Goal: Find specific page/section: Find specific page/section

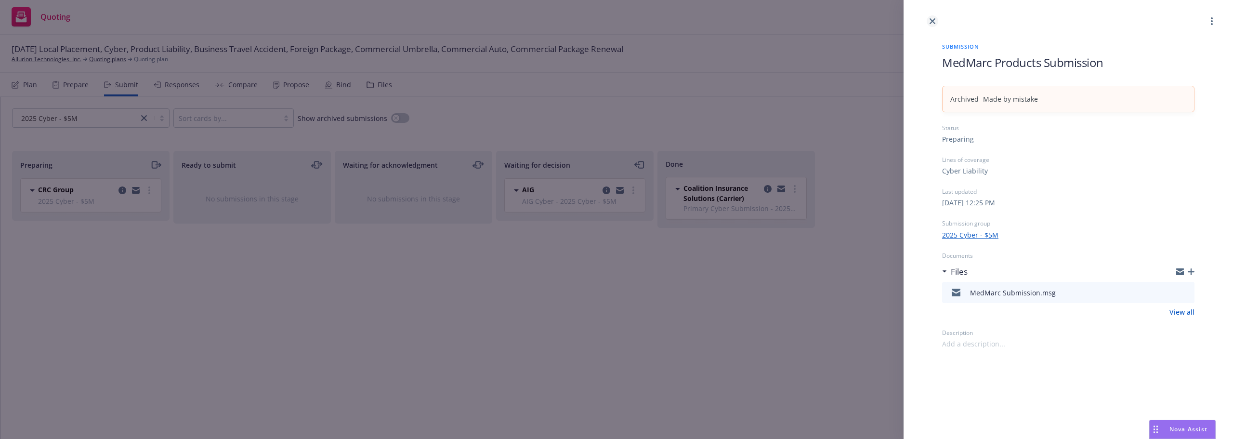
click at [931, 19] on icon "close" at bounding box center [933, 21] width 6 height 6
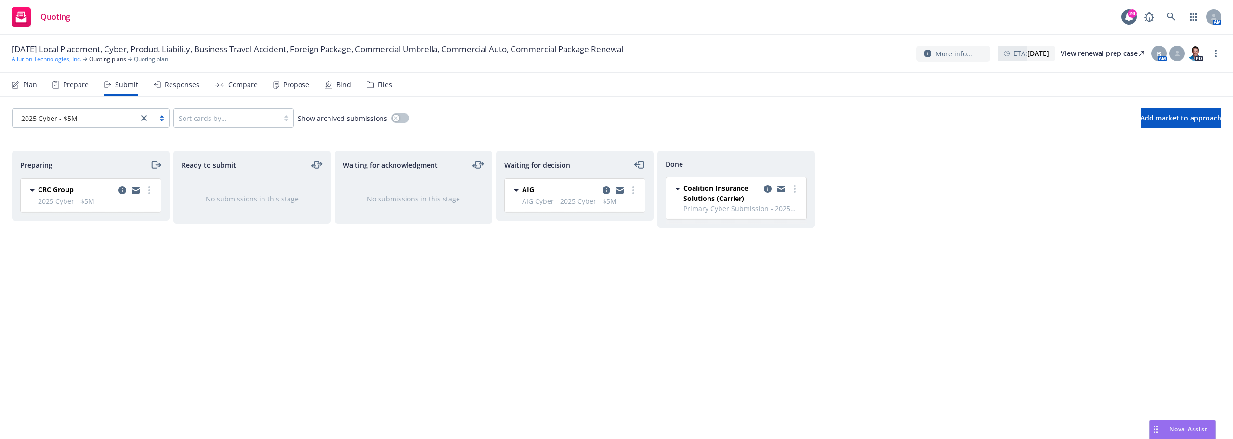
click at [79, 58] on link "Allurion Technologies, Inc." at bounding box center [47, 59] width 70 height 9
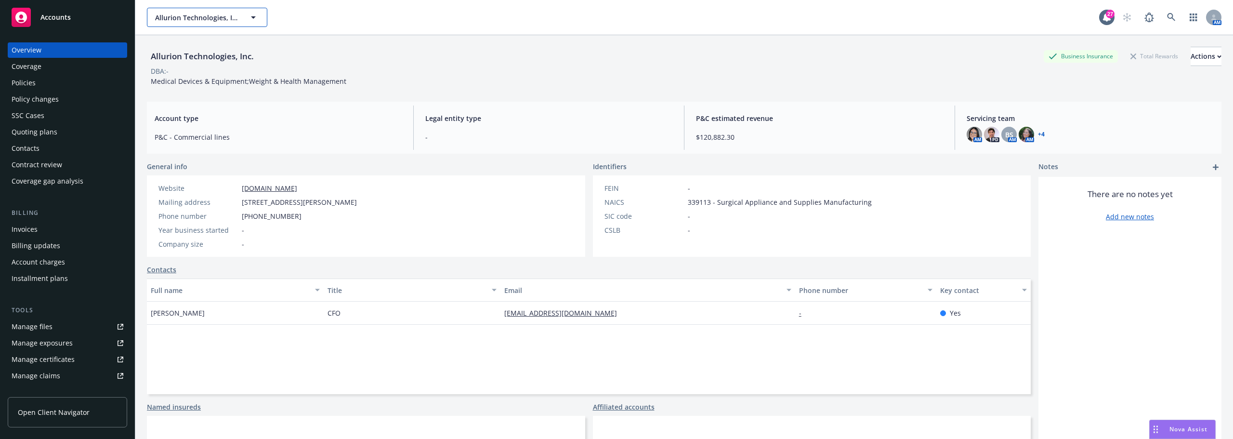
click at [176, 18] on span "Allurion Technologies, Inc." at bounding box center [196, 18] width 83 height 10
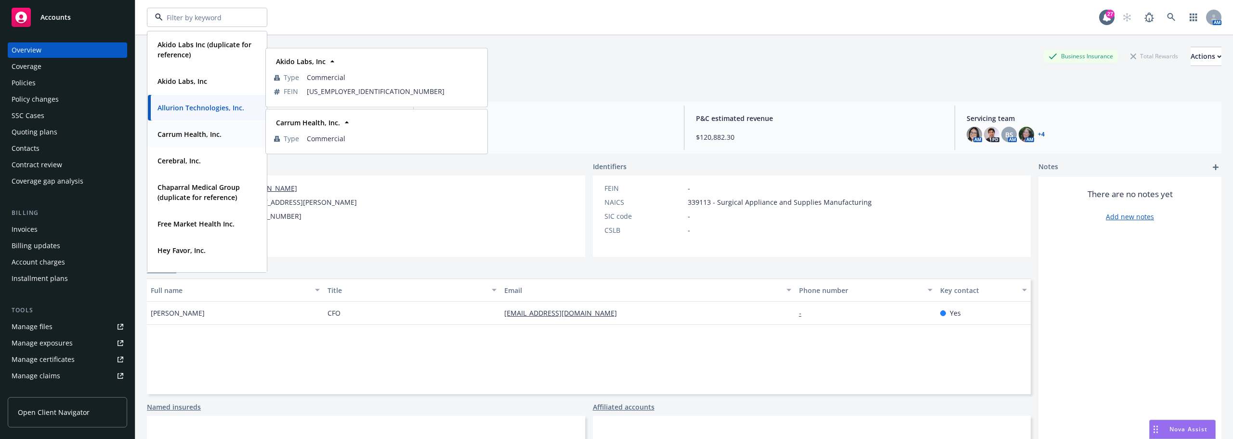
click at [179, 142] on div "Carrum Health, Inc. Type Commercial" at bounding box center [207, 134] width 118 height 26
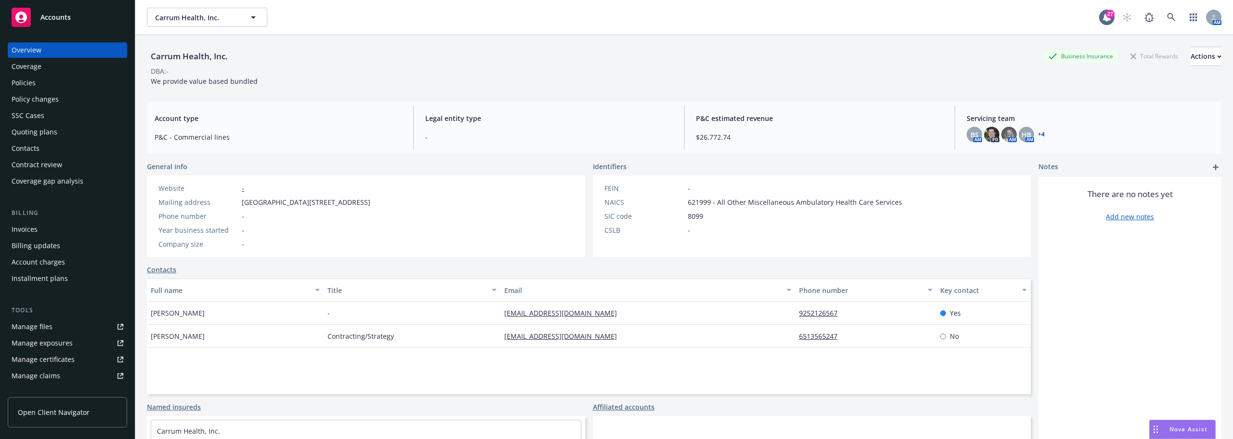
click at [44, 88] on div "Policies" at bounding box center [68, 82] width 112 height 15
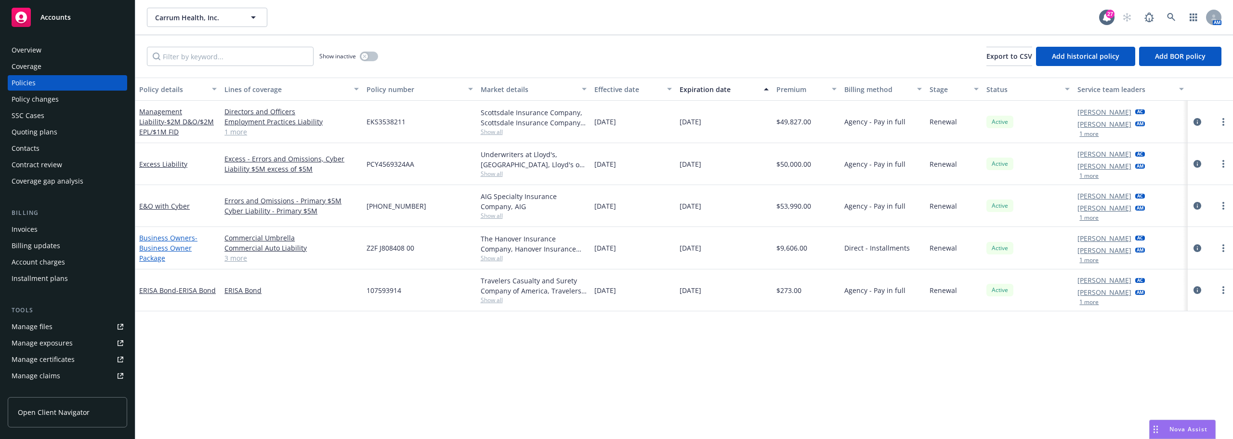
click at [166, 249] on span "- Business Owner Package" at bounding box center [168, 247] width 58 height 29
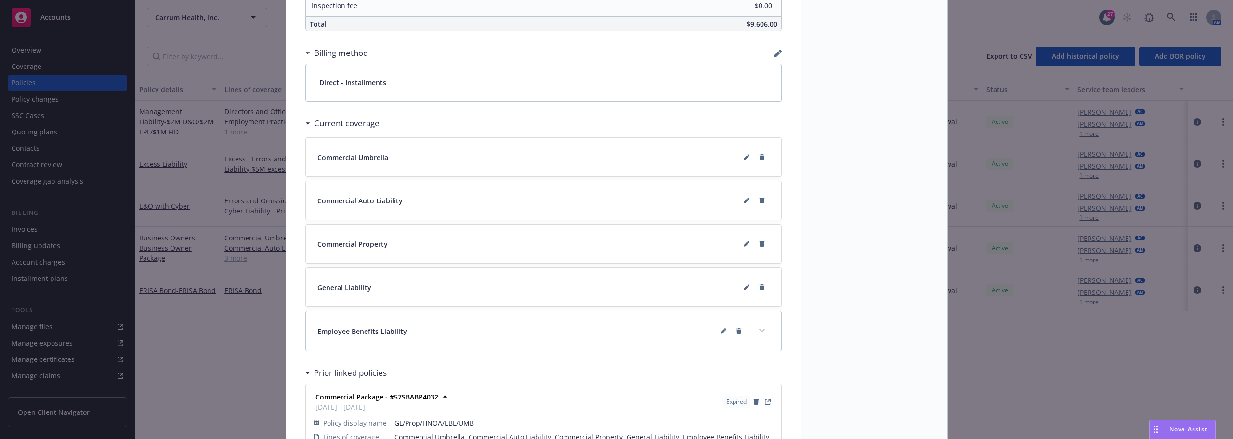
scroll to position [719, 0]
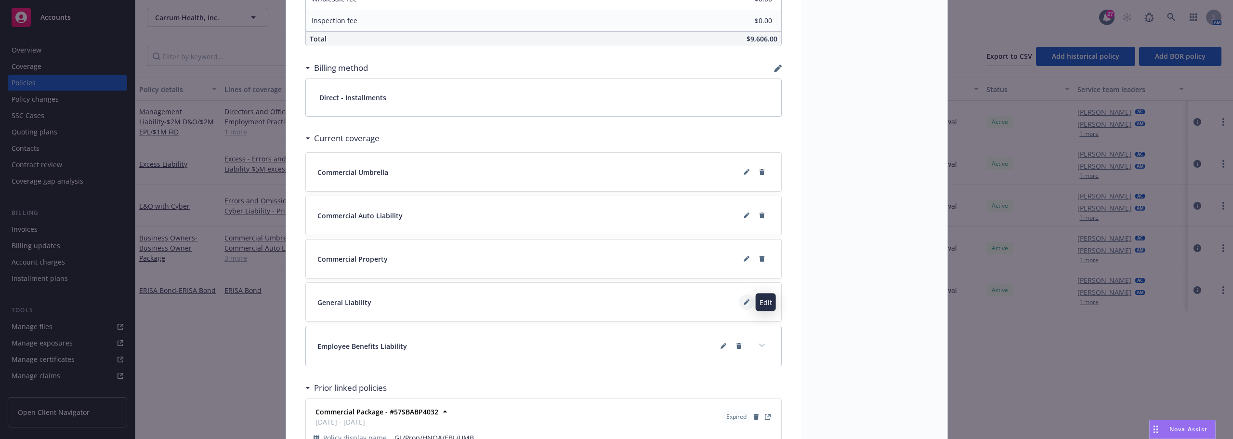
click at [744, 300] on icon at bounding box center [747, 302] width 6 height 6
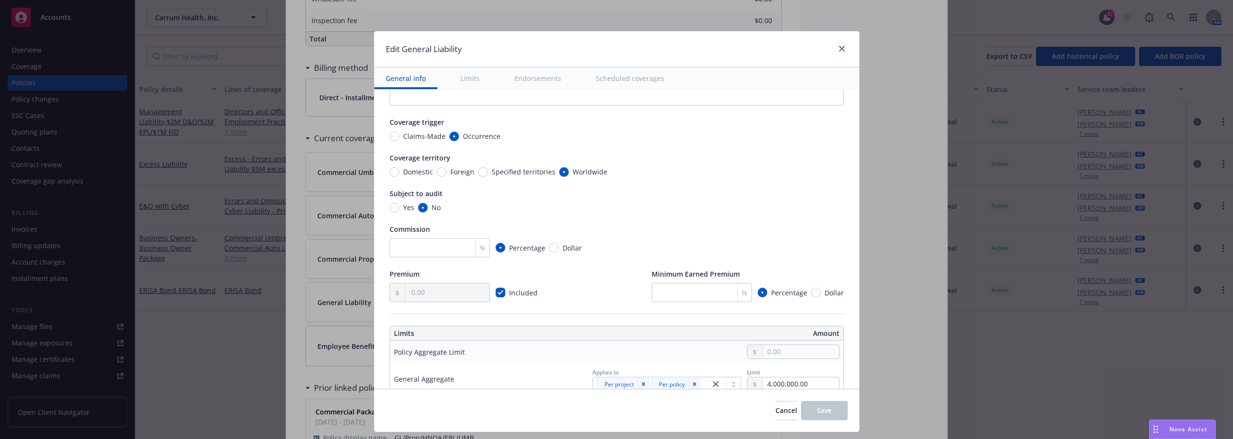
type textarea "x"
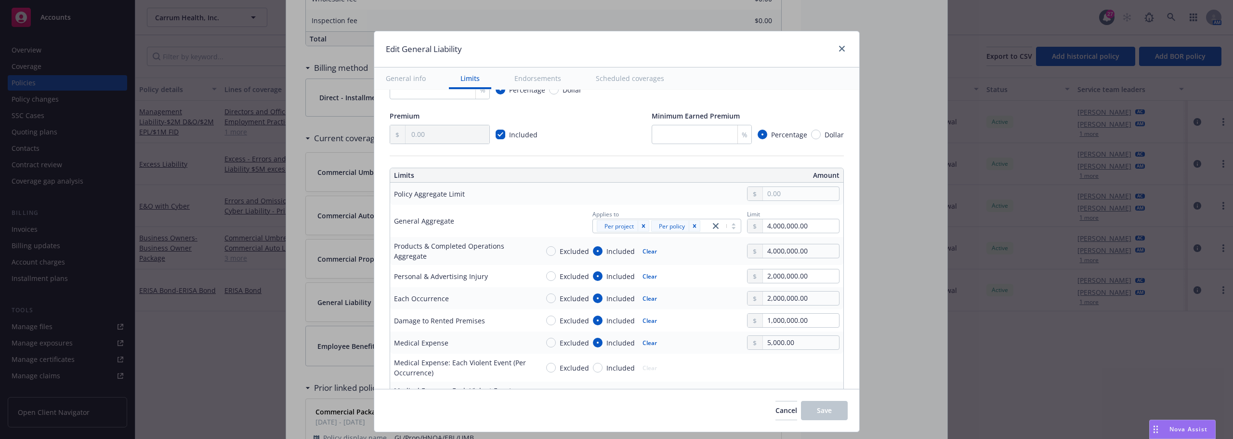
scroll to position [193, 0]
click at [843, 52] on link "close" at bounding box center [842, 49] width 12 height 12
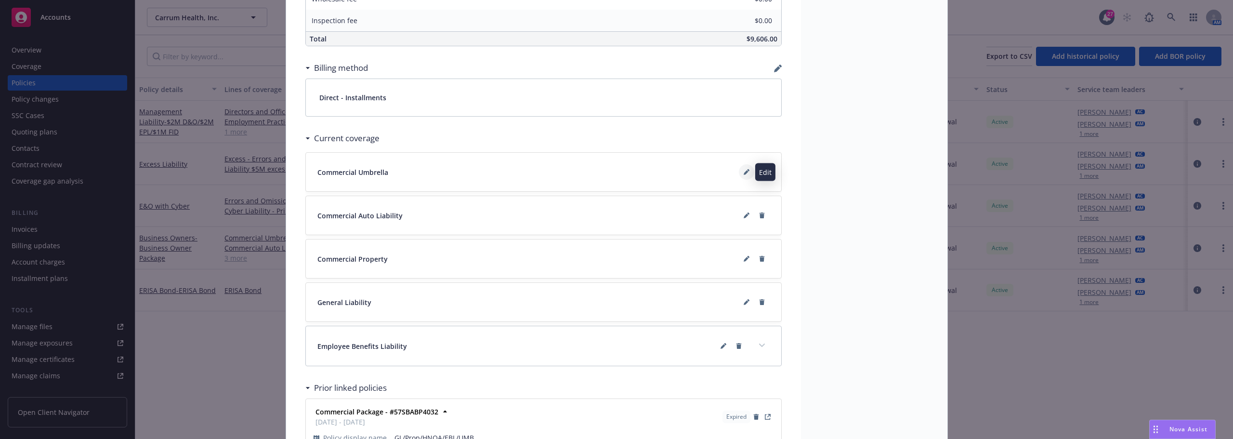
click at [744, 172] on icon at bounding box center [747, 172] width 6 height 6
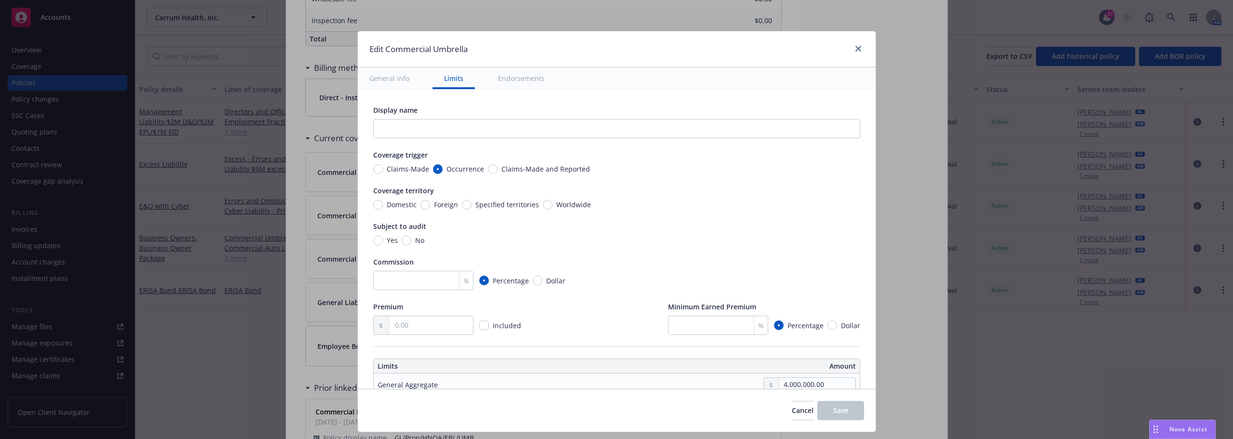
scroll to position [96, 0]
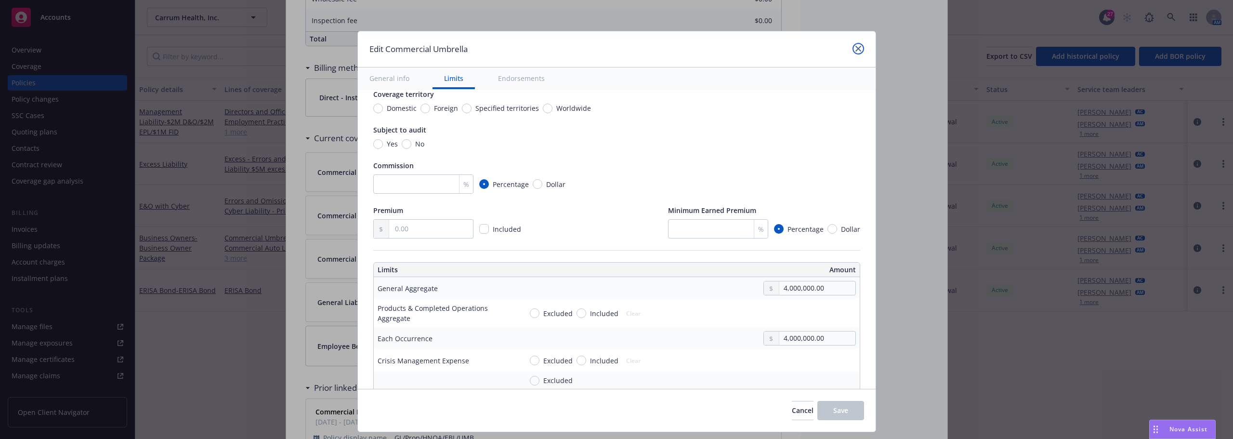
drag, startPoint x: 858, startPoint y: 46, endPoint x: 1227, endPoint y: 129, distance: 377.7
click at [860, 45] on div at bounding box center [856, 49] width 15 height 13
click at [852, 49] on link "close" at bounding box center [858, 49] width 12 height 12
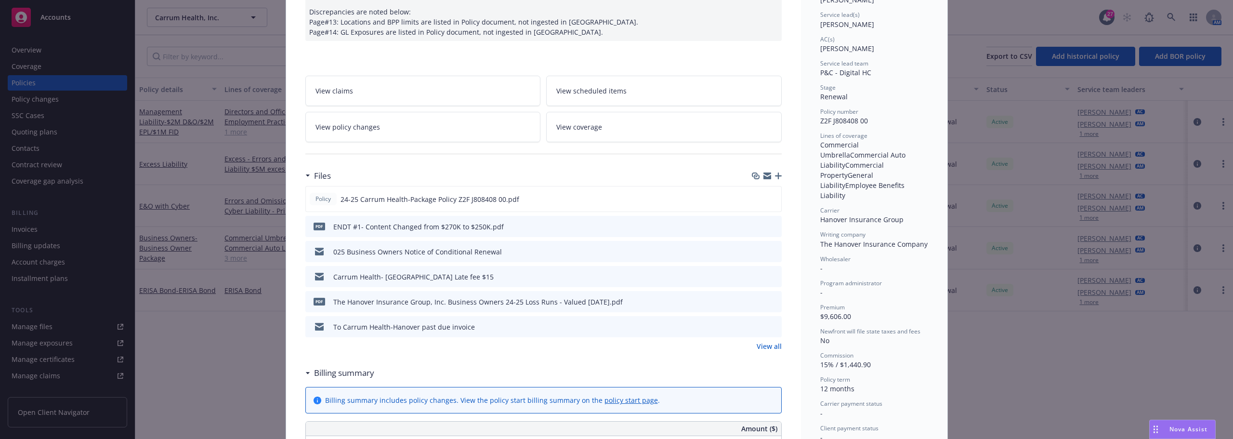
scroll to position [0, 0]
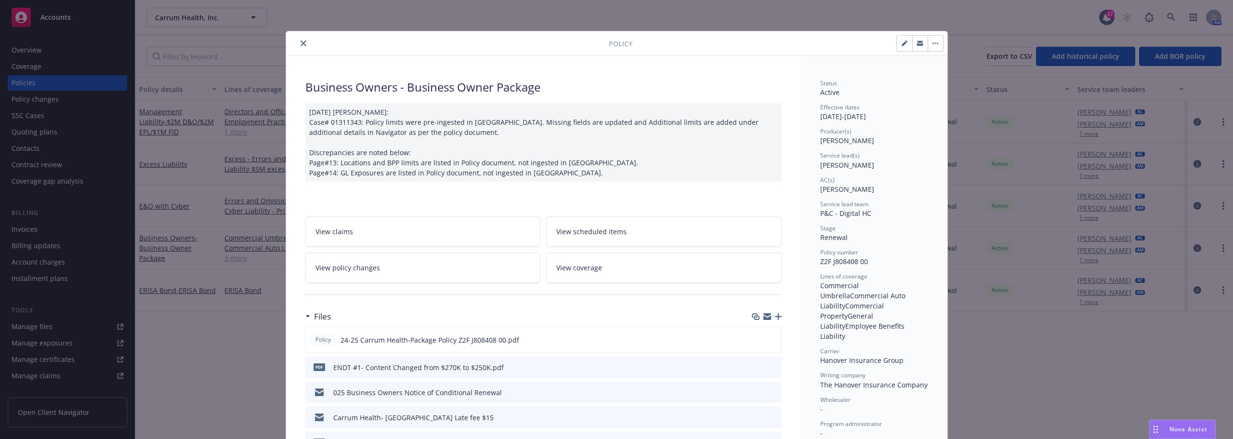
click at [302, 44] on icon "close" at bounding box center [304, 43] width 6 height 6
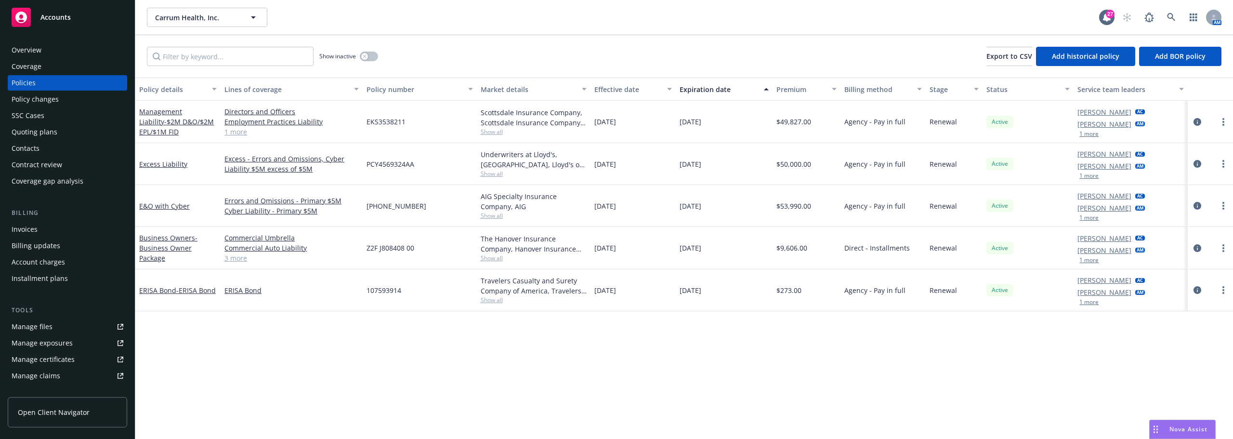
click at [222, 27] on div "Carrum Health, Inc. Carrum Health, Inc. 27 AM" at bounding box center [684, 17] width 1098 height 35
click at [220, 23] on button "Carrum Health, Inc." at bounding box center [207, 17] width 120 height 19
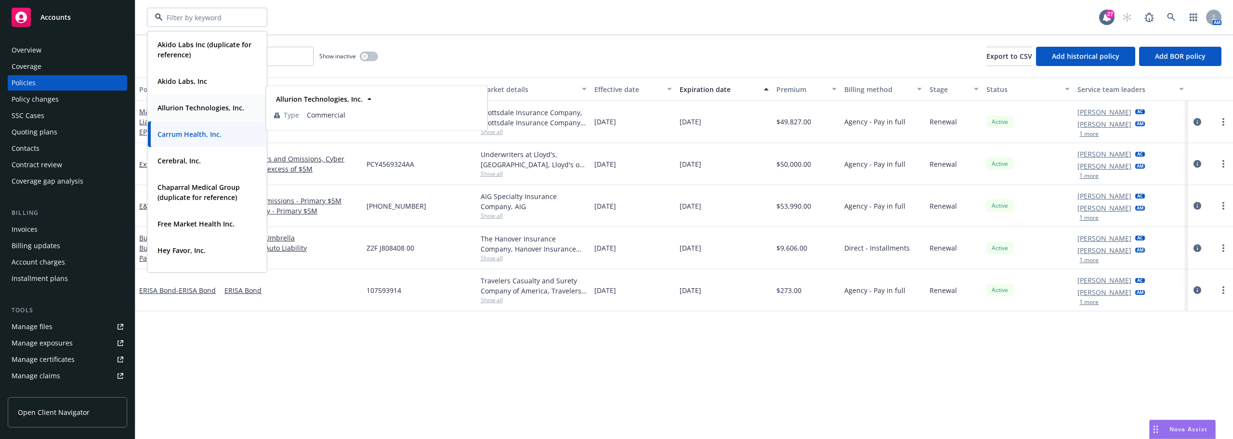
click at [184, 106] on strong "Allurion Technologies, Inc." at bounding box center [200, 107] width 87 height 9
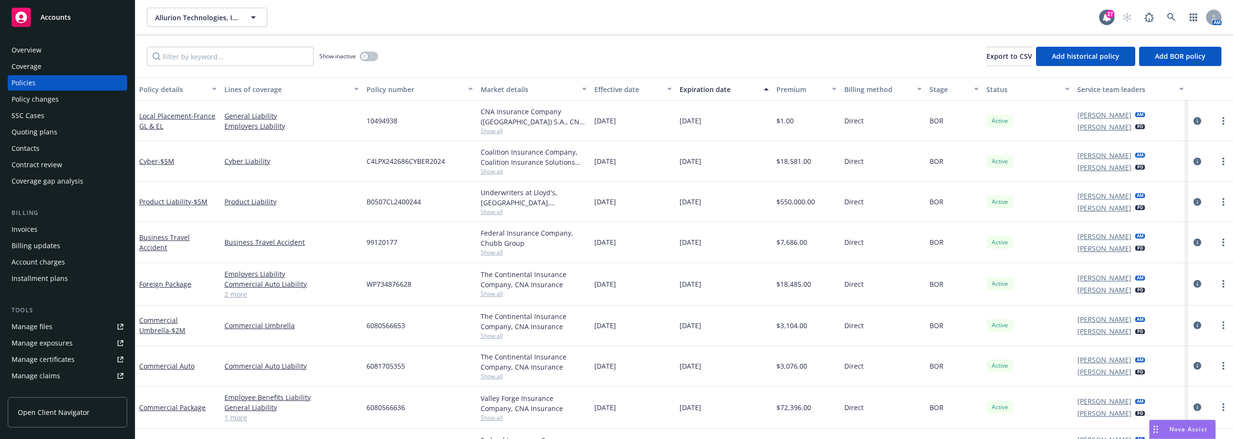
click at [47, 137] on div "Quoting plans" at bounding box center [35, 131] width 46 height 15
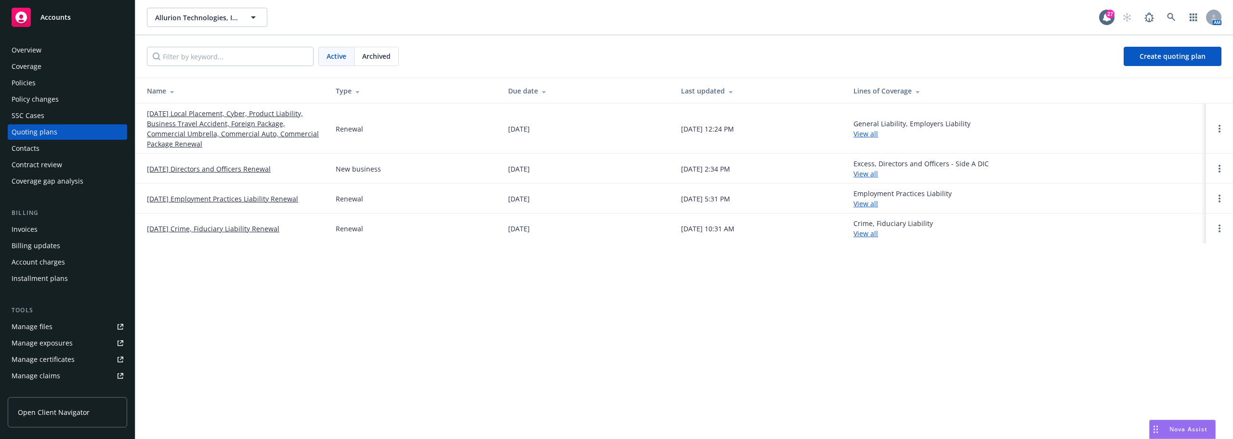
click at [278, 130] on link "[DATE] Local Placement, Cyber, Product Liability, Business Travel Accident, For…" at bounding box center [233, 128] width 173 height 40
